Goal: Information Seeking & Learning: Compare options

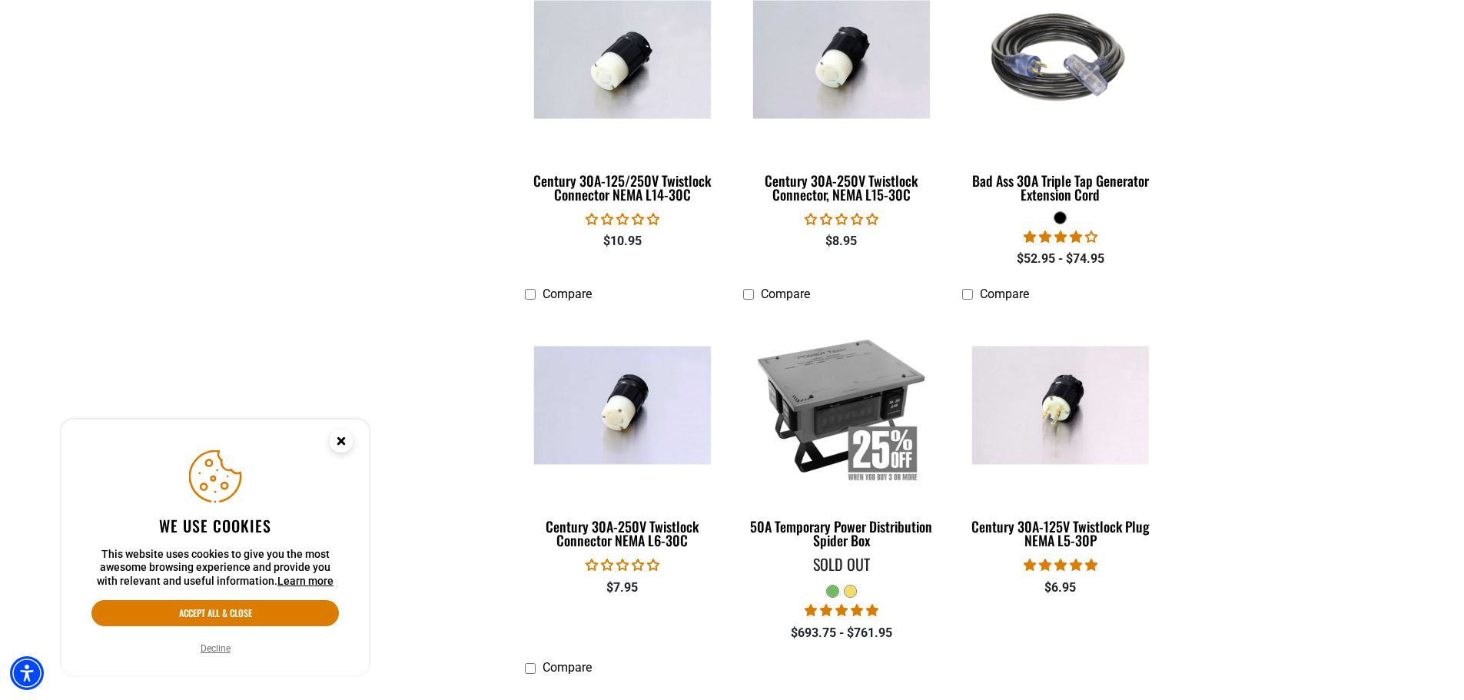
scroll to position [999, 0]
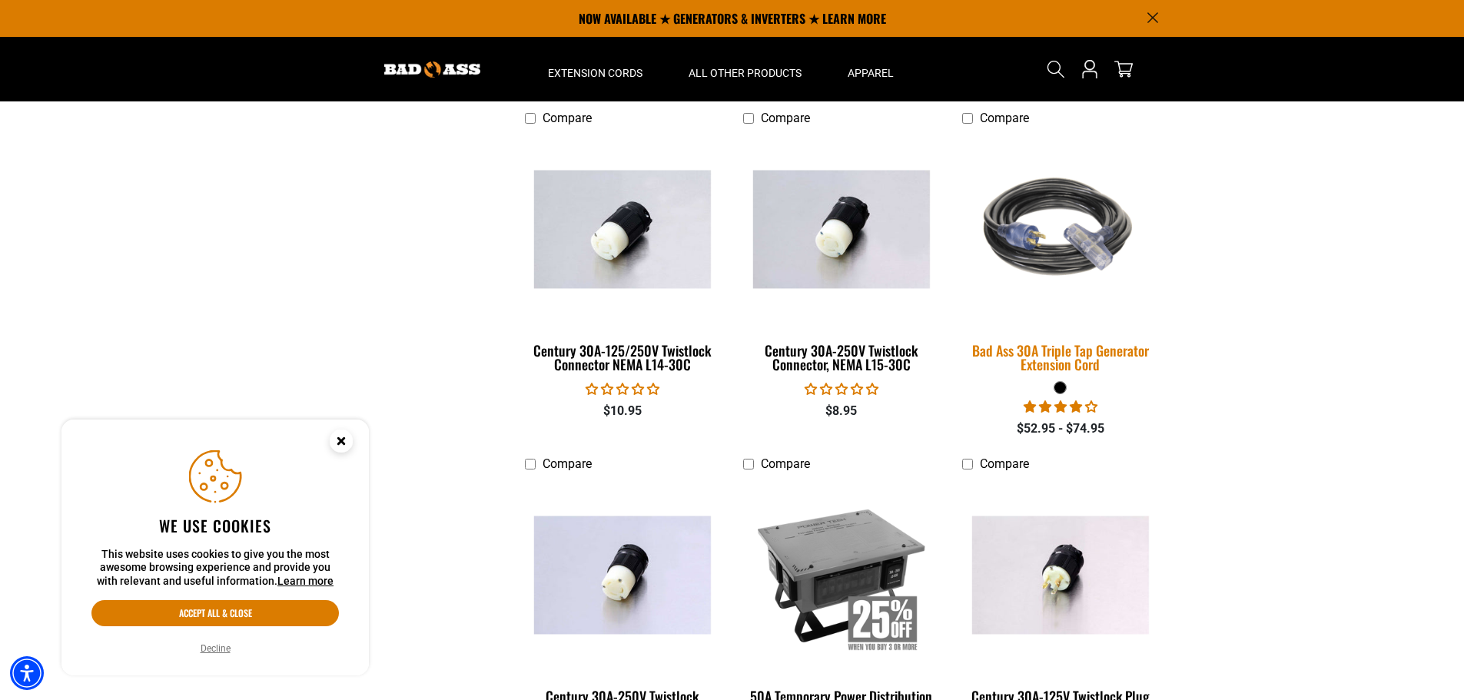
click at [1059, 251] on img at bounding box center [1060, 229] width 215 height 197
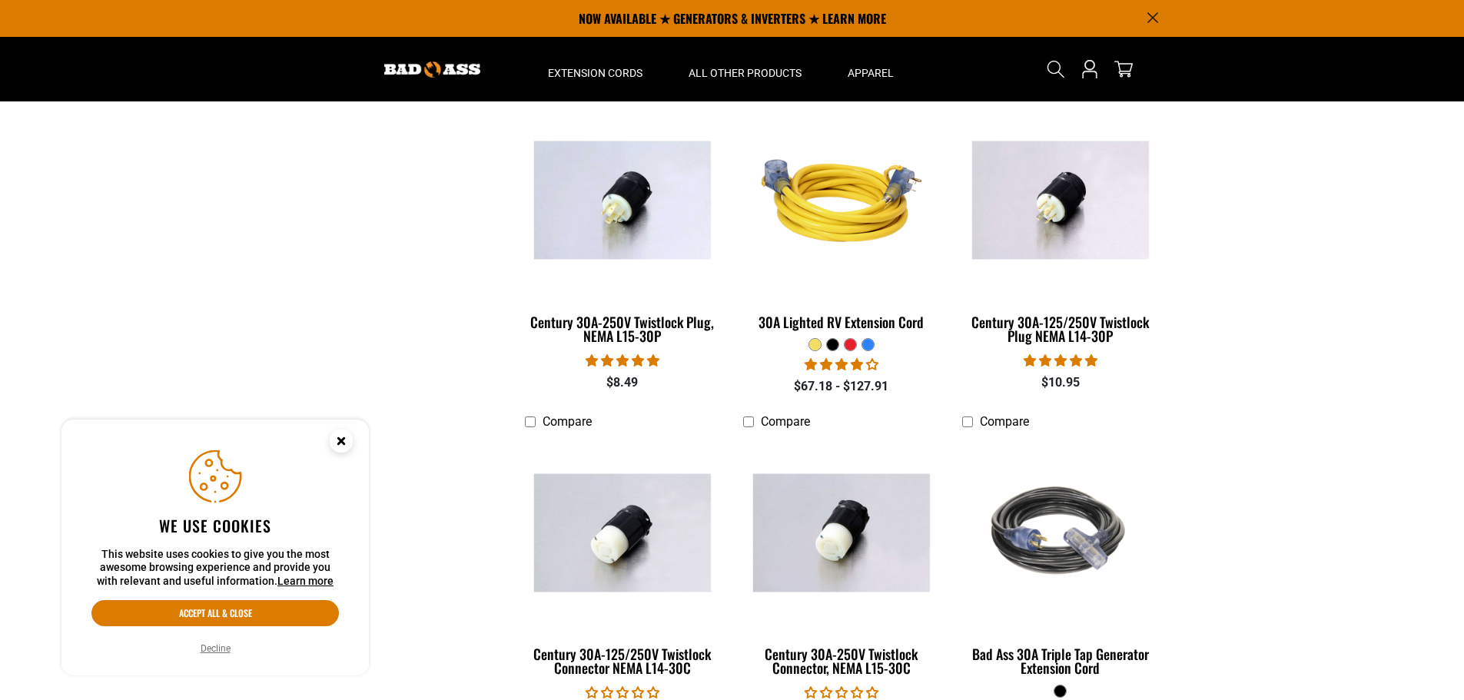
scroll to position [615, 0]
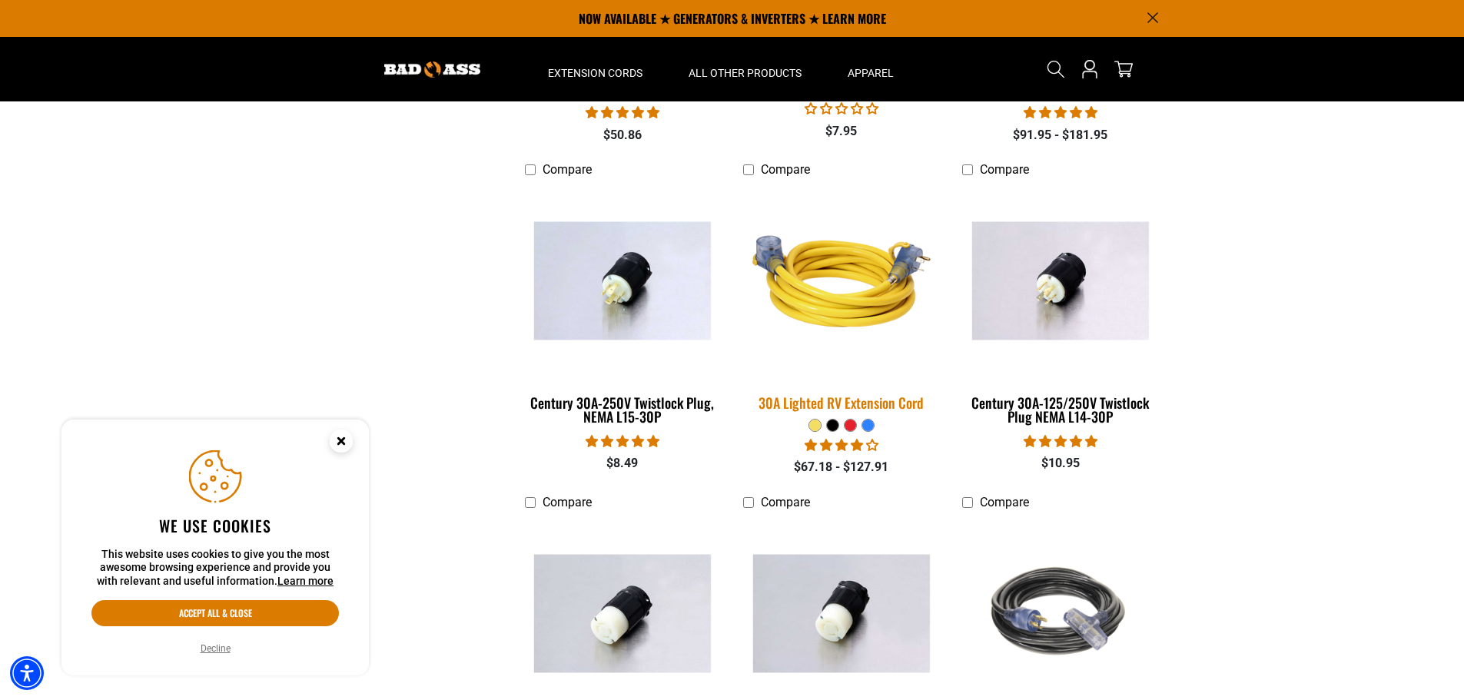
click at [843, 304] on img at bounding box center [841, 281] width 215 height 197
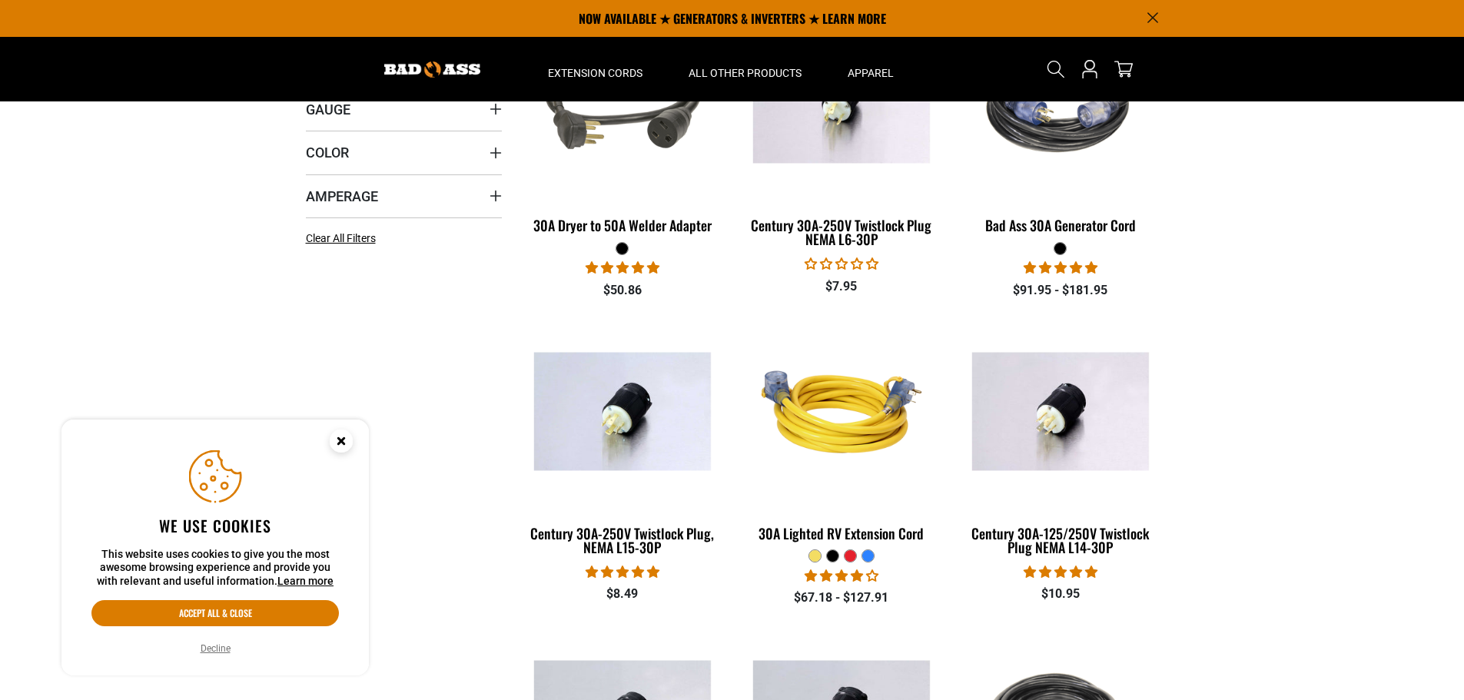
scroll to position [231, 0]
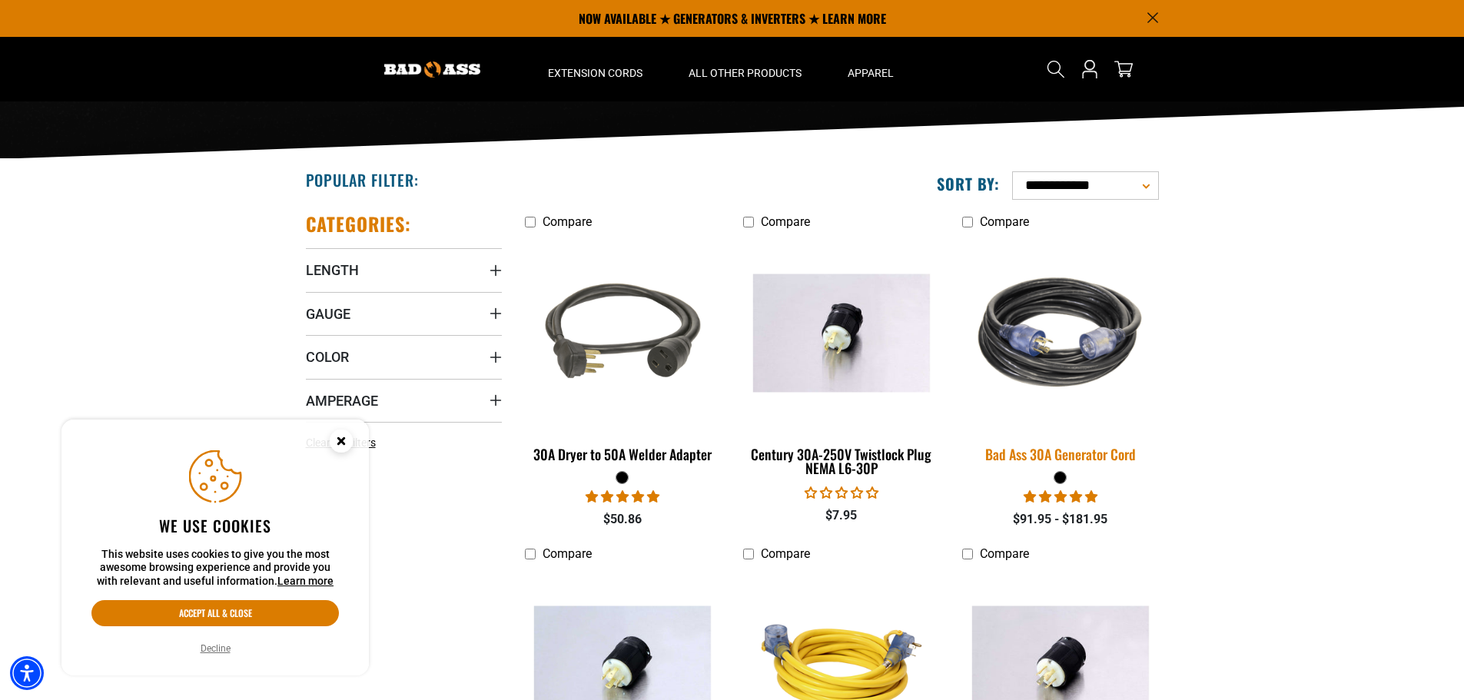
click at [1026, 452] on div "Bad Ass 30A Generator Cord" at bounding box center [1060, 454] width 196 height 14
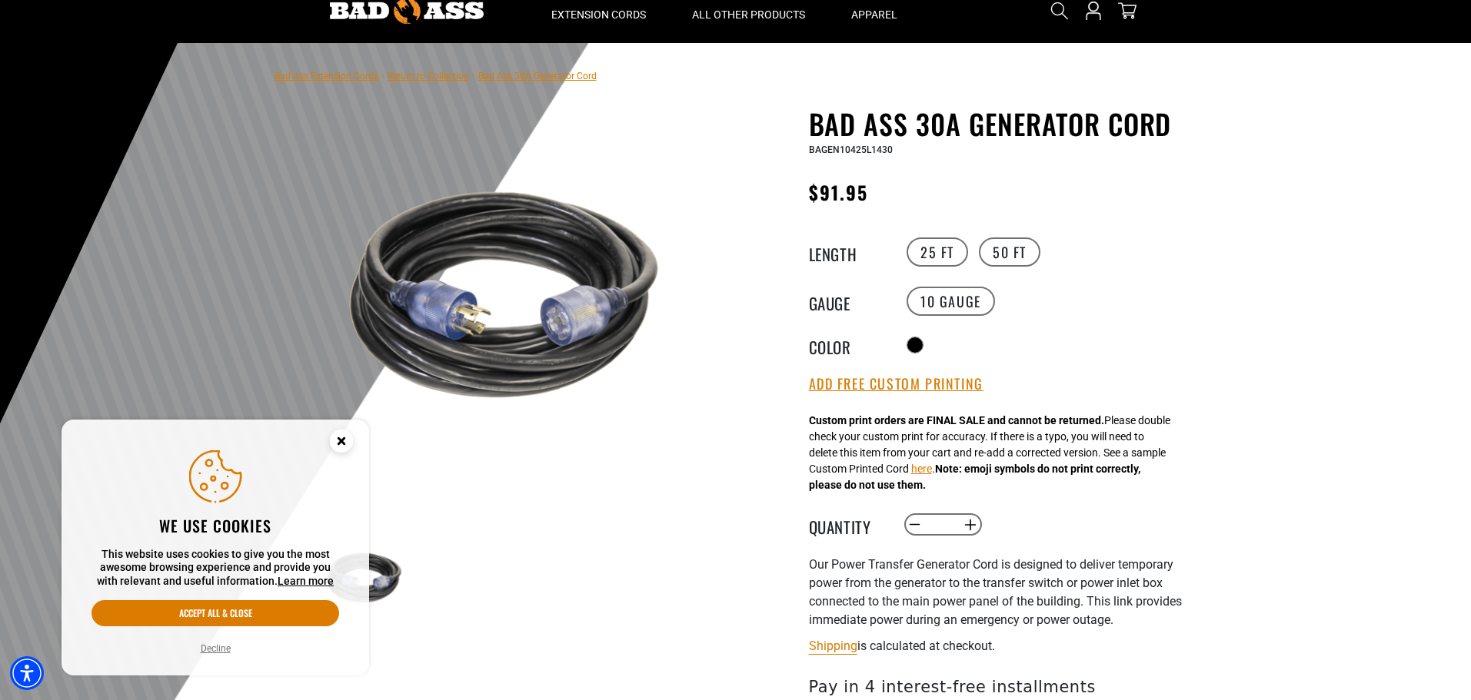
scroll to position [231, 0]
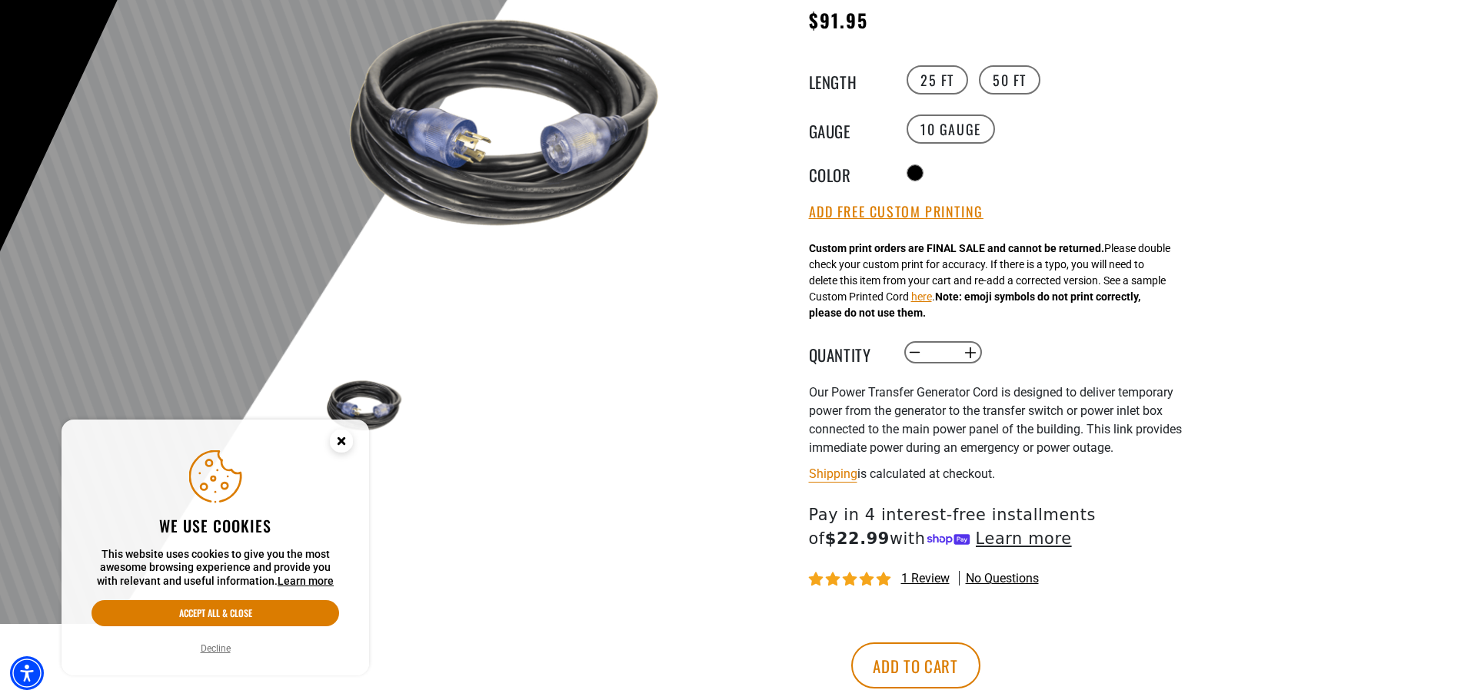
click at [338, 440] on circle "Close this option" at bounding box center [341, 441] width 23 height 23
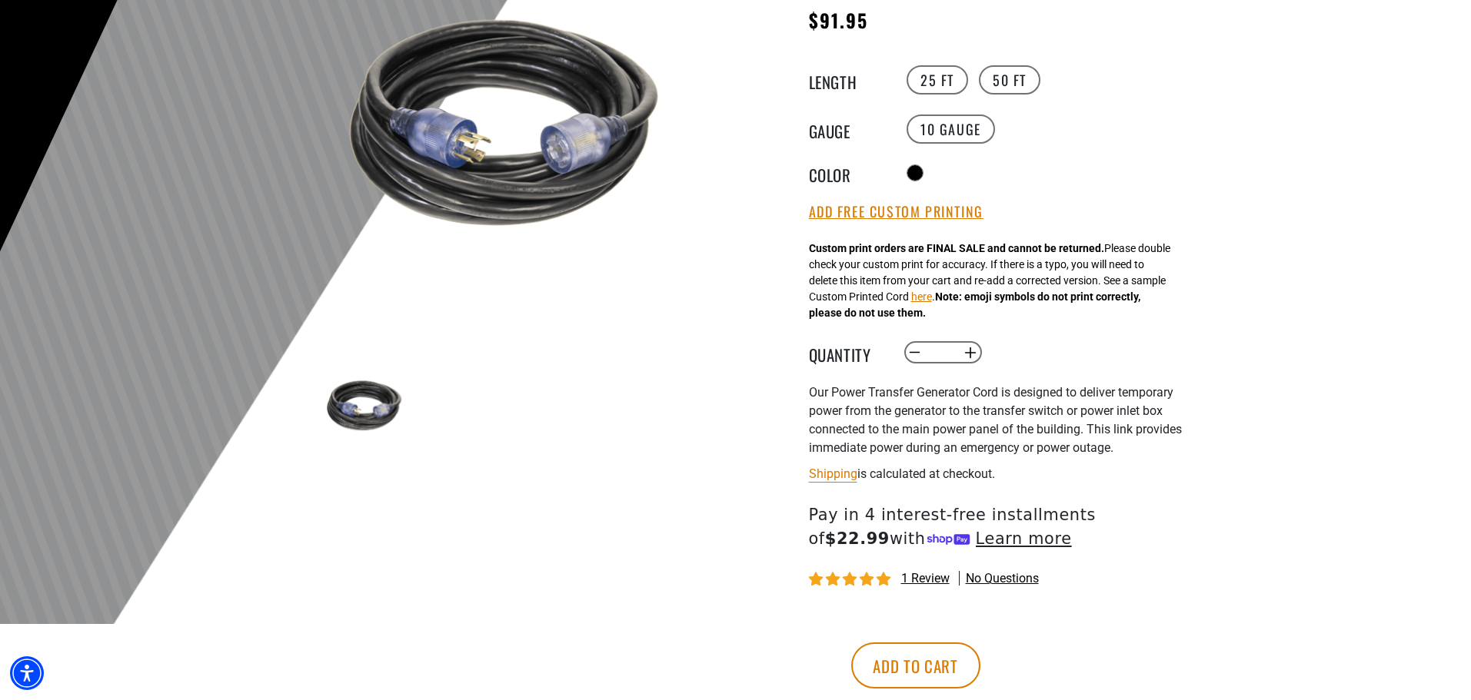
click at [570, 174] on img at bounding box center [505, 124] width 371 height 371
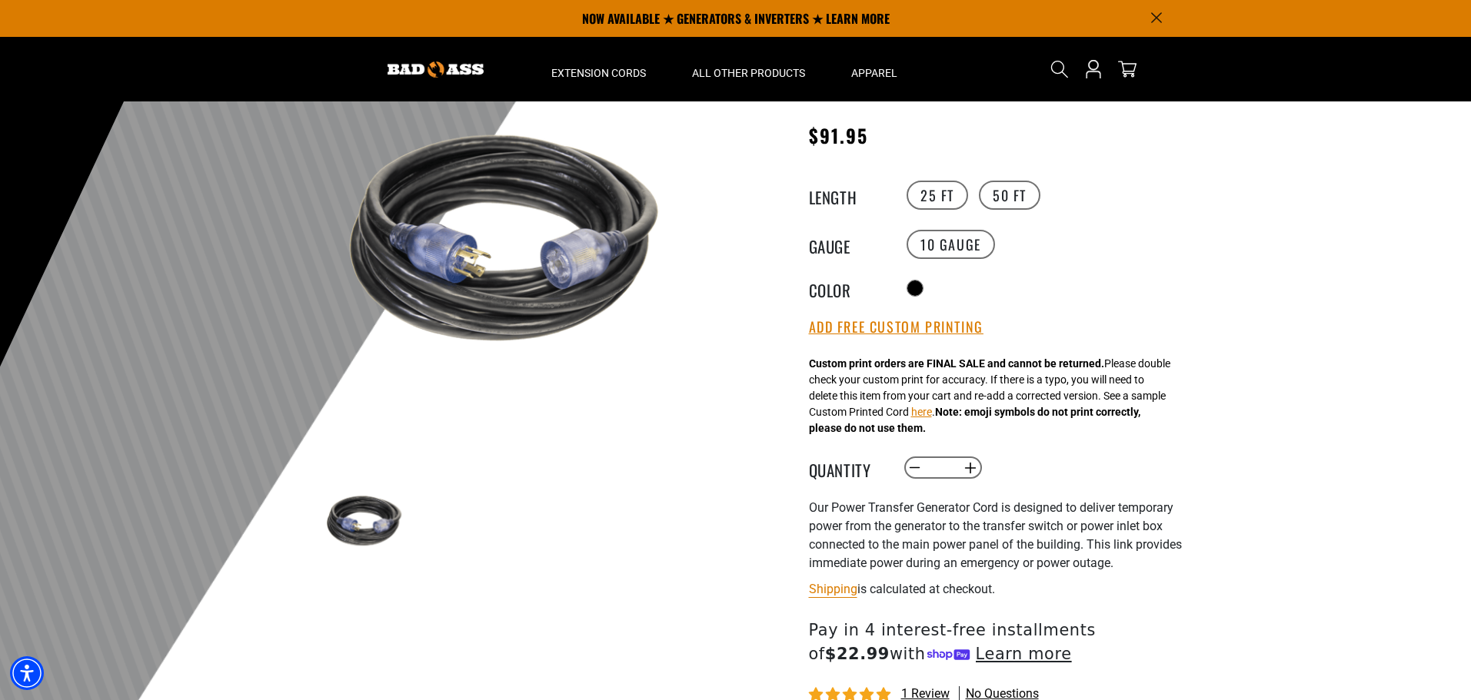
scroll to position [0, 0]
